Goal: Information Seeking & Learning: Check status

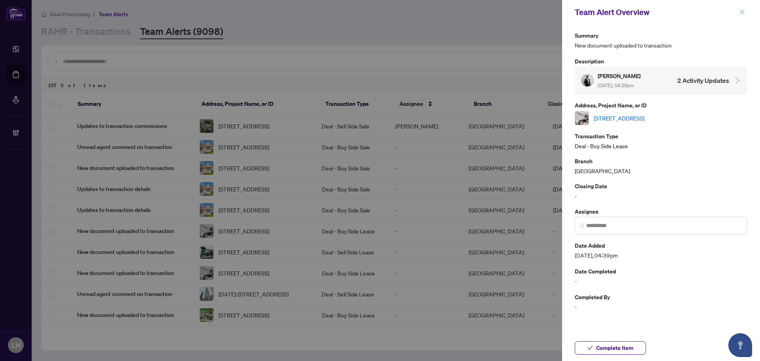
click at [739, 11] on div "Team Alert Overview" at bounding box center [661, 12] width 198 height 25
click at [740, 11] on icon "close" at bounding box center [742, 12] width 6 height 6
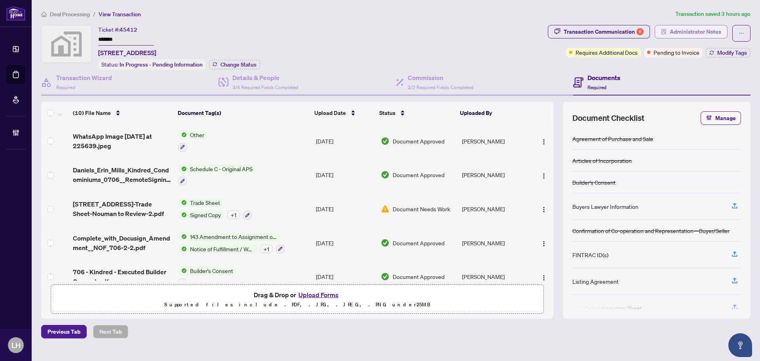
click at [670, 30] on span "Administrator Notes" at bounding box center [695, 31] width 51 height 13
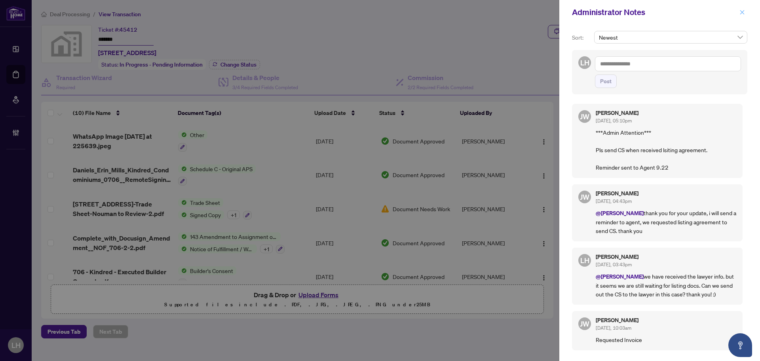
click at [744, 16] on span "button" at bounding box center [742, 12] width 6 height 13
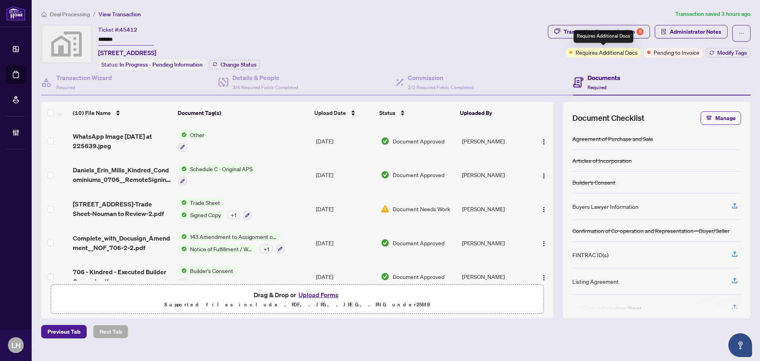
click at [633, 40] on div "Requires Additional Docs" at bounding box center [603, 36] width 60 height 13
click at [636, 33] on div "Transaction Communication 6" at bounding box center [604, 31] width 80 height 13
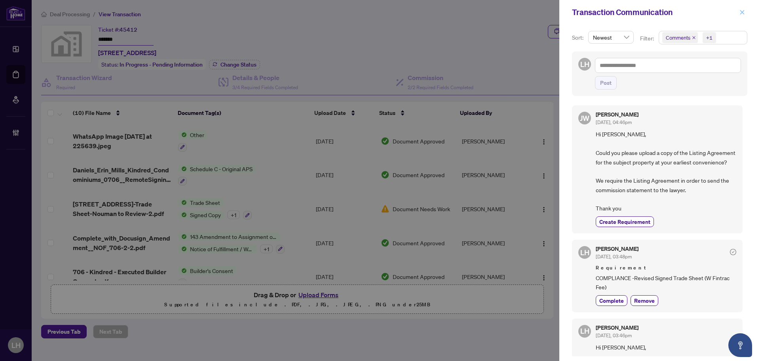
click at [745, 11] on button "button" at bounding box center [742, 12] width 10 height 9
